Goal: Task Accomplishment & Management: Manage account settings

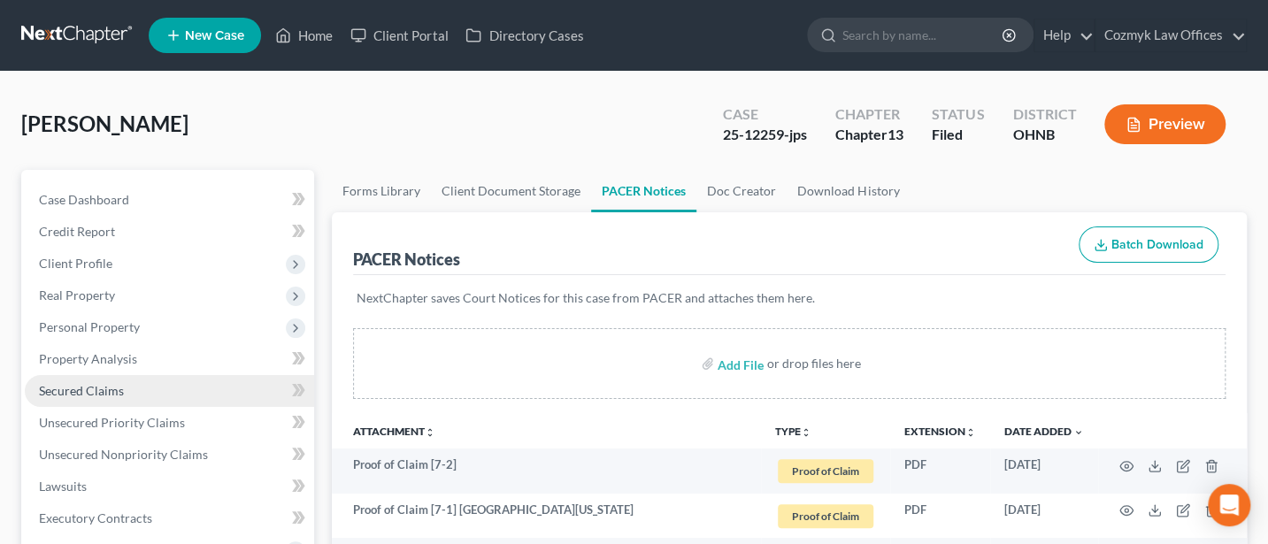
click at [91, 397] on link "Secured Claims" at bounding box center [169, 391] width 289 height 32
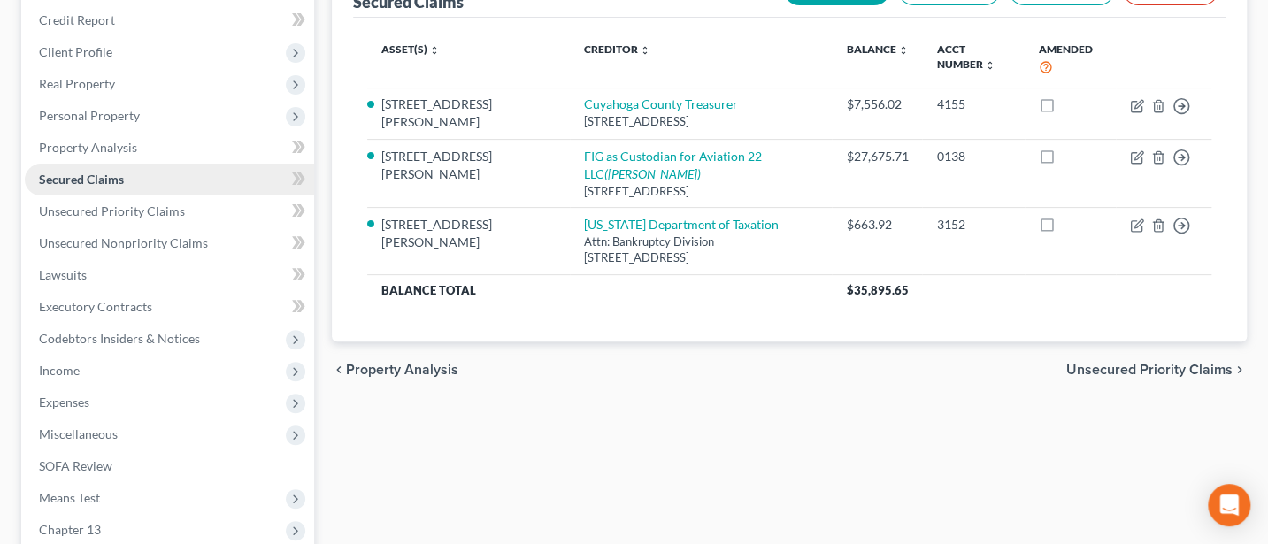
scroll to position [235, 0]
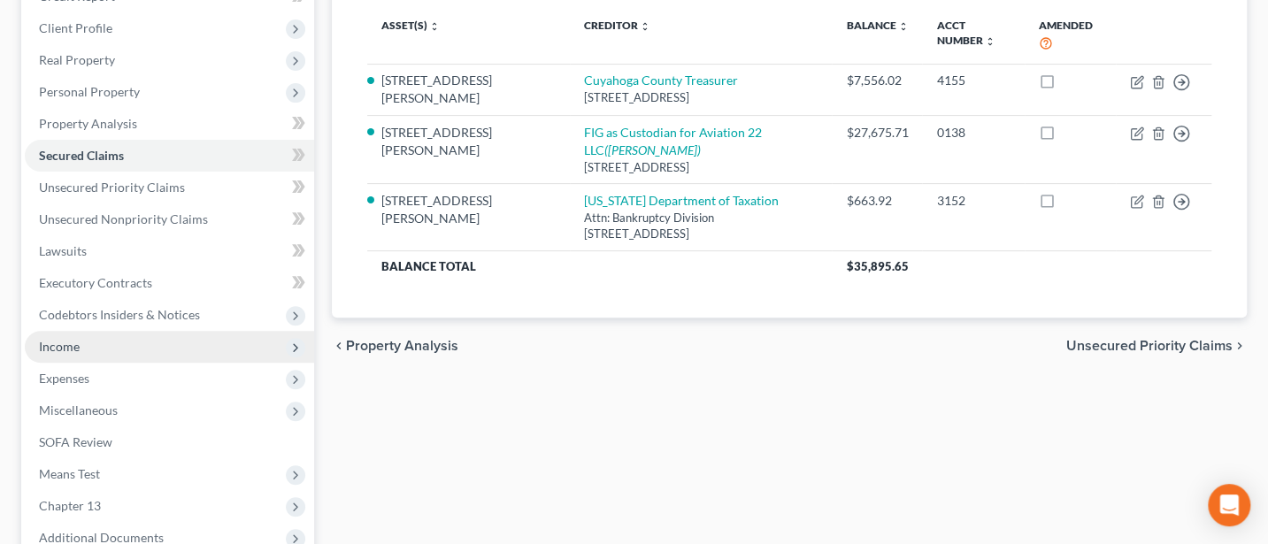
click at [63, 349] on span "Income" at bounding box center [59, 346] width 41 height 15
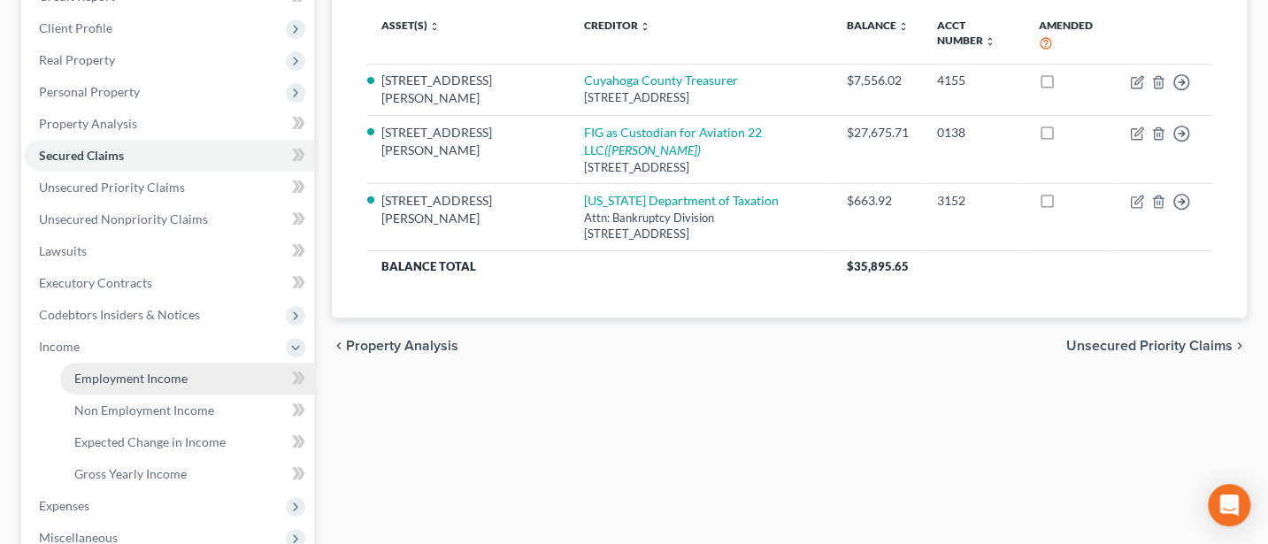
click at [125, 367] on link "Employment Income" at bounding box center [187, 379] width 254 height 32
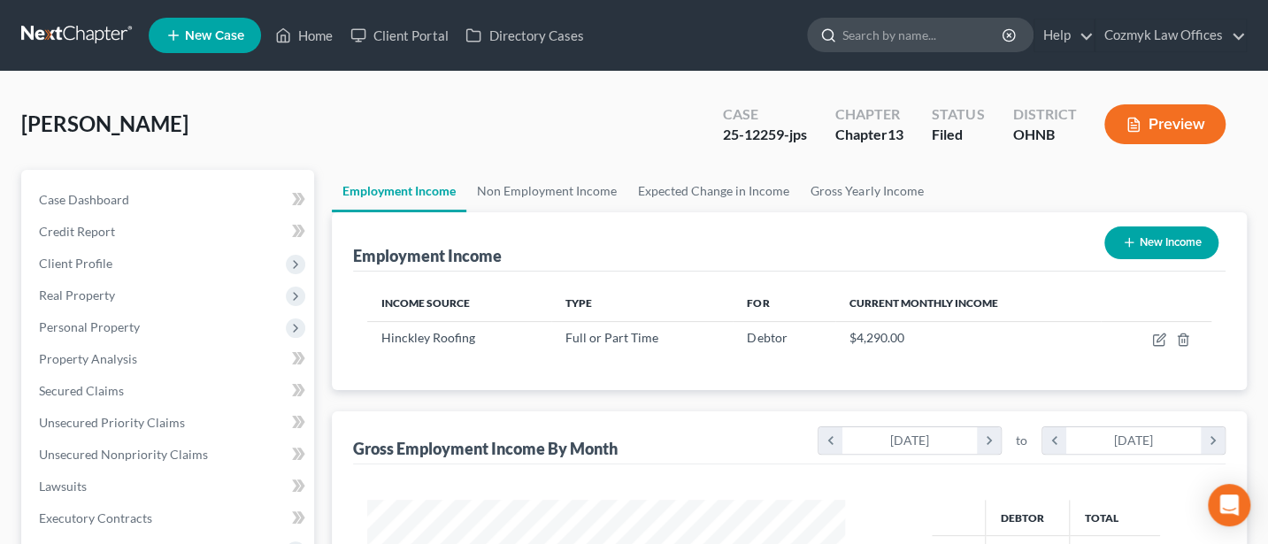
click at [875, 28] on input "search" at bounding box center [923, 35] width 162 height 33
type input "Setting"
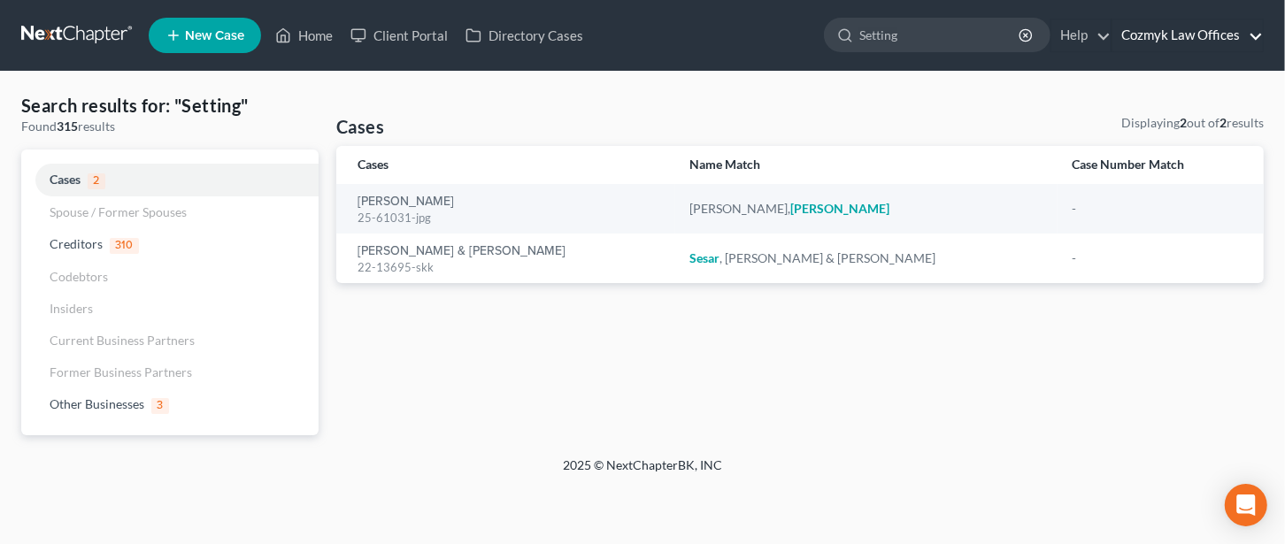
click at [1170, 29] on link "Cozmyk Law Offices" at bounding box center [1187, 35] width 150 height 32
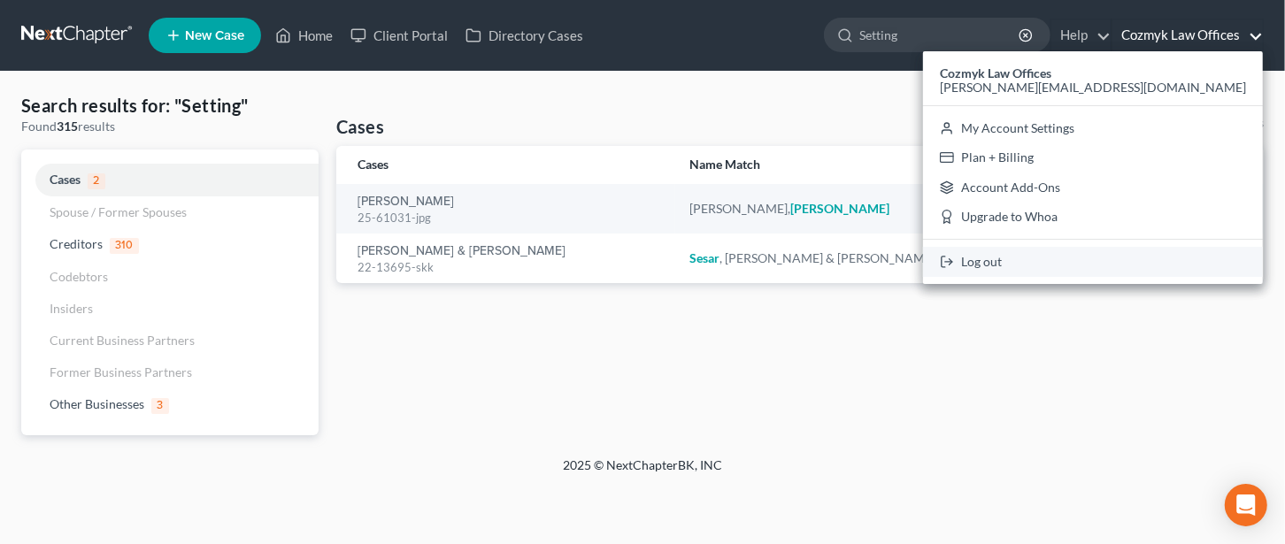
click at [1165, 263] on link "Log out" at bounding box center [1093, 262] width 340 height 30
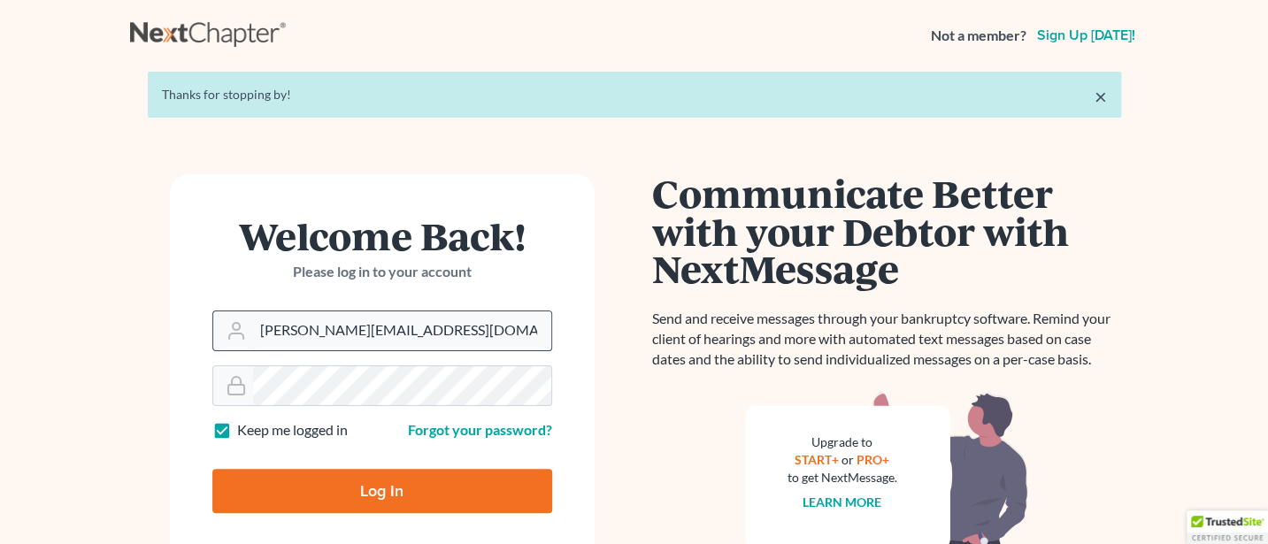
click at [400, 329] on input "Jann@cozmyklaw.com" at bounding box center [402, 330] width 298 height 39
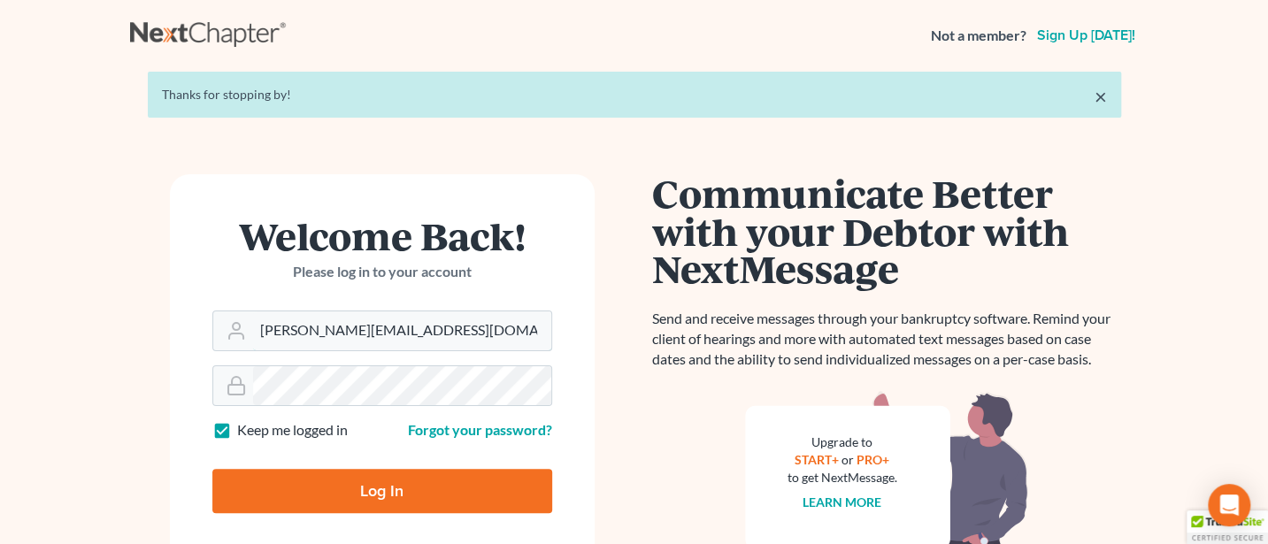
type input "Jann@jwashingtonlaw.com"
click at [404, 475] on input "Log In" at bounding box center [382, 491] width 340 height 44
type input "Thinking..."
